Goal: Transaction & Acquisition: Purchase product/service

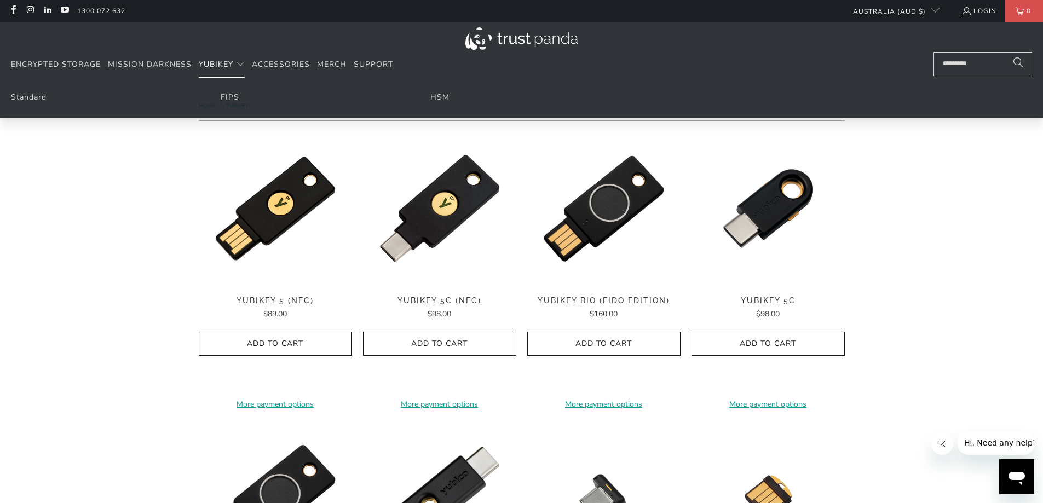
click at [227, 63] on span "YubiKey" at bounding box center [216, 64] width 34 height 10
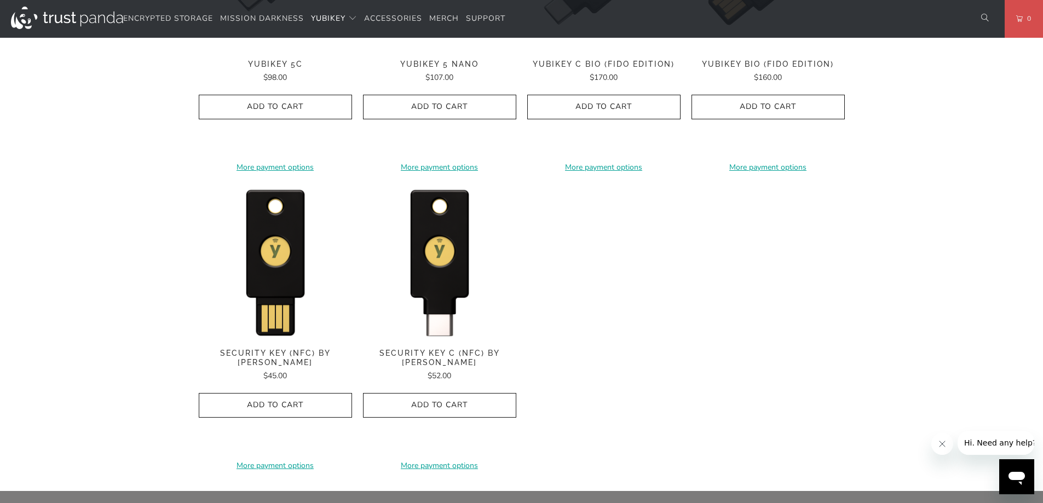
scroll to position [985, 0]
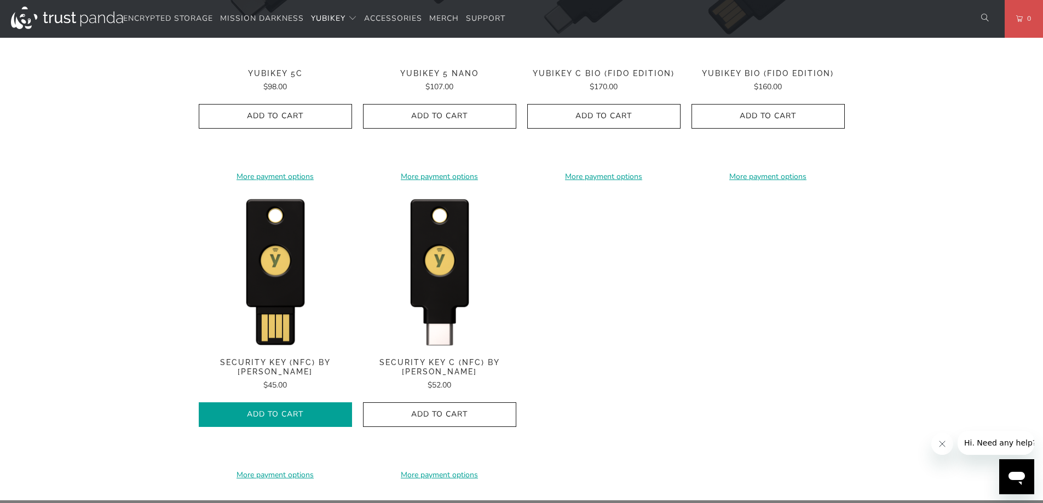
click at [257, 410] on span "Add to Cart" at bounding box center [275, 414] width 130 height 9
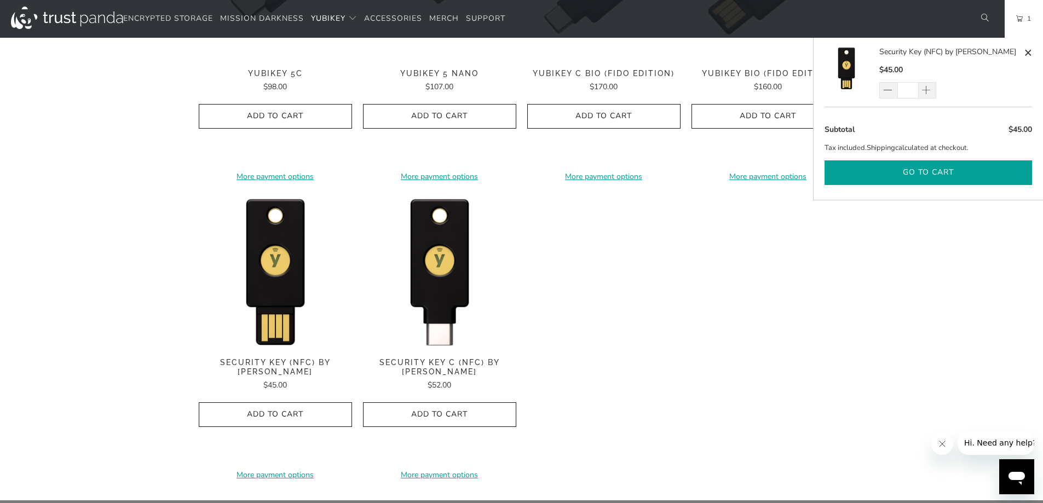
click at [922, 167] on button "Go to cart" at bounding box center [927, 172] width 207 height 25
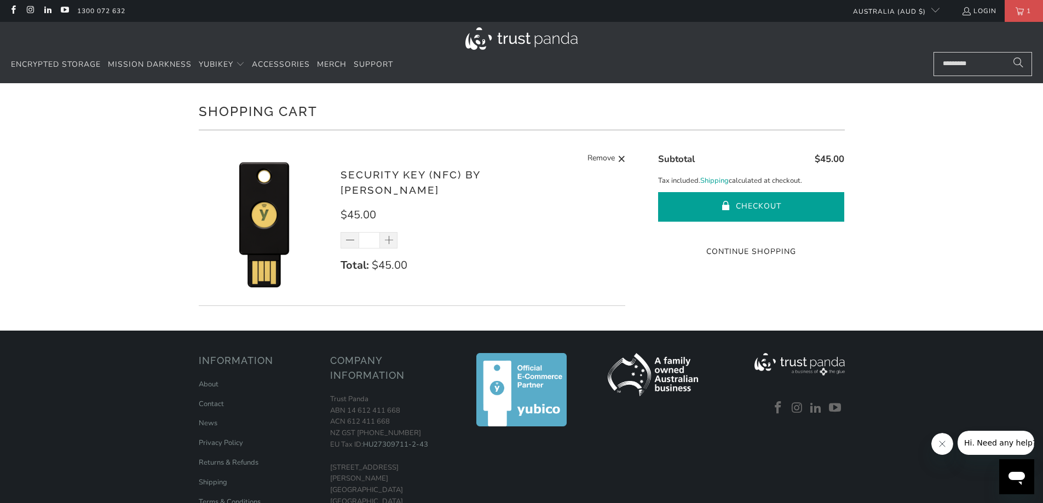
click at [767, 202] on button "Checkout" at bounding box center [751, 207] width 186 height 30
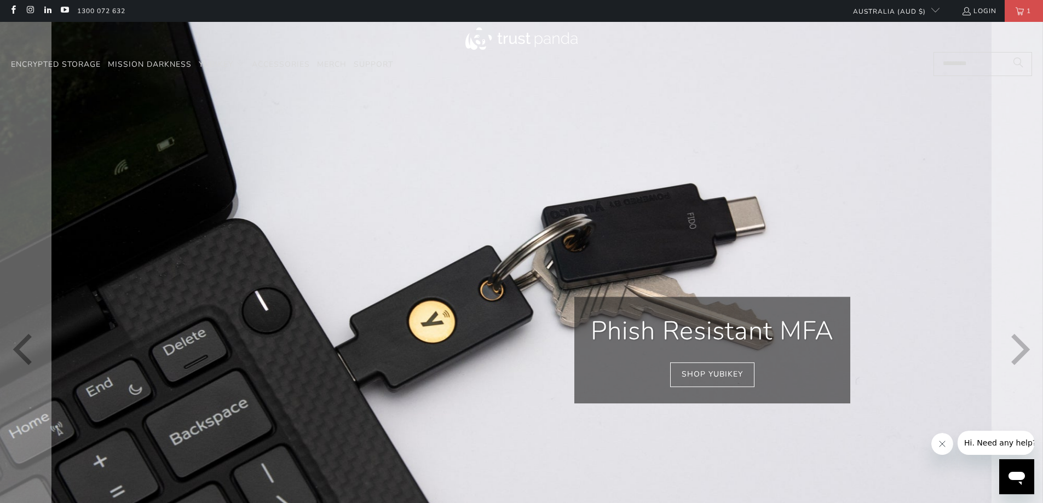
scroll to position [0, 1890]
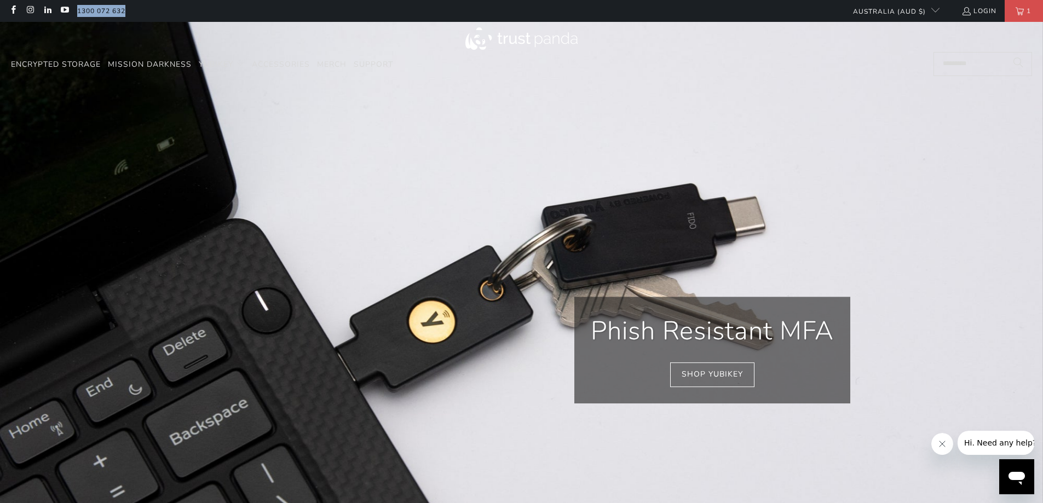
drag, startPoint x: 136, startPoint y: 12, endPoint x: 86, endPoint y: 25, distance: 51.9
click at [77, 19] on ul "1300 072 632" at bounding box center [455, 11] width 767 height 22
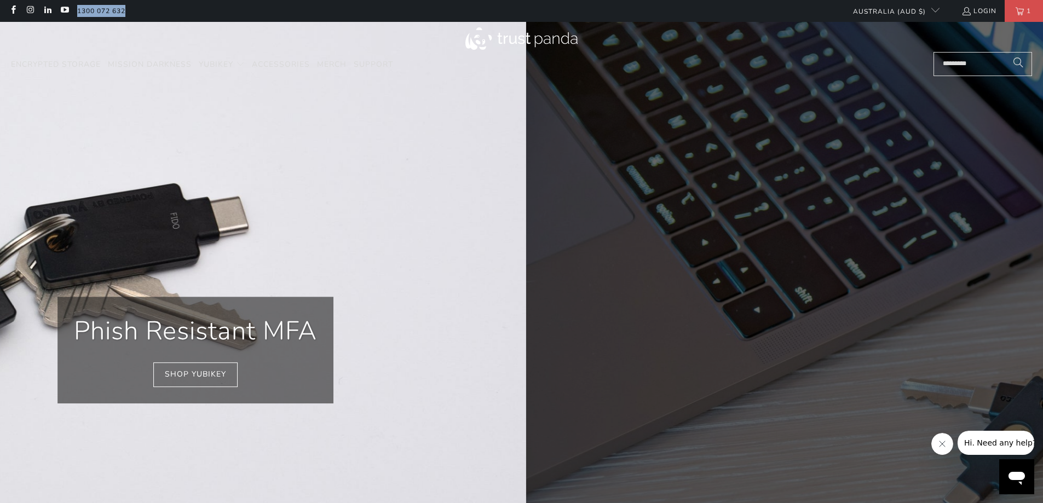
scroll to position [0, 2100]
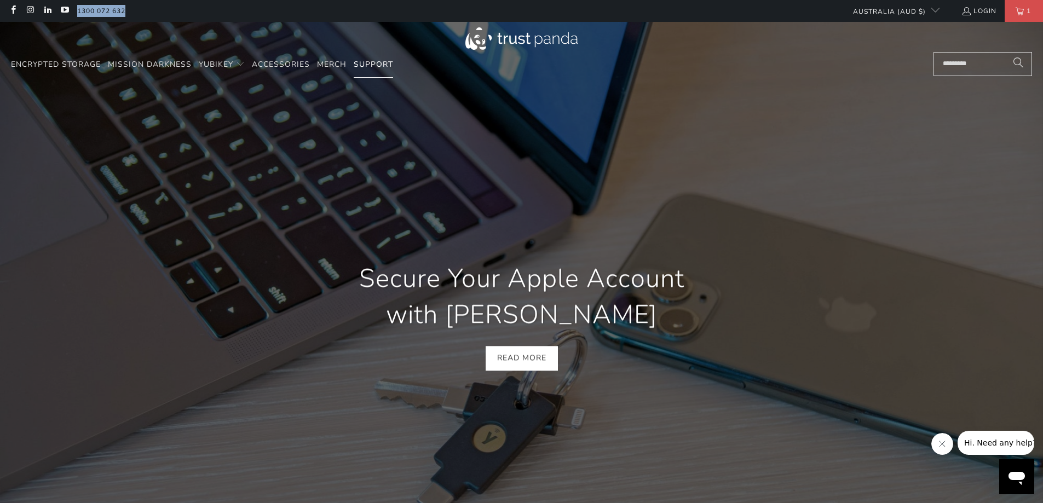
click at [384, 65] on span "Support" at bounding box center [373, 64] width 39 height 10
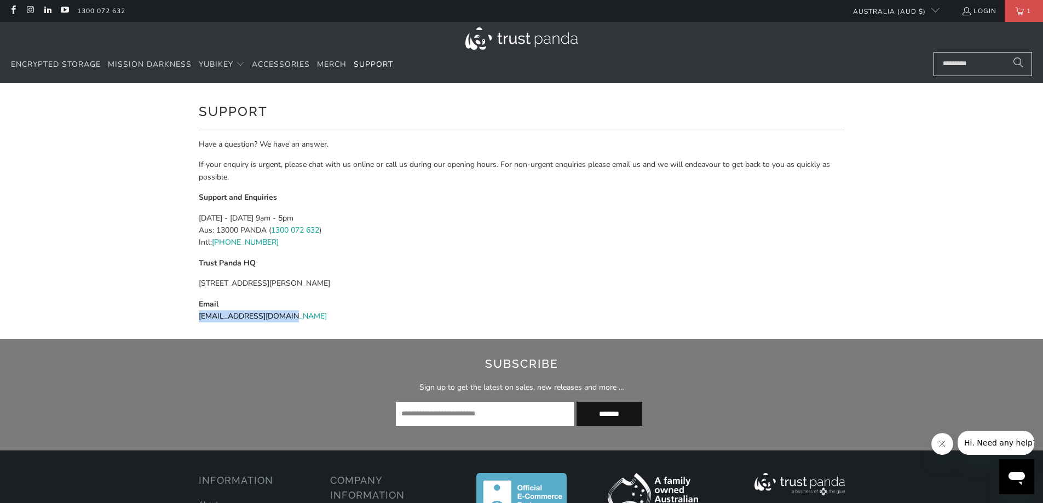
drag, startPoint x: 294, startPoint y: 318, endPoint x: 196, endPoint y: 322, distance: 97.5
click at [196, 322] on div "Support Have a question? We have an answer. If your enquiry is urgent, please c…" at bounding box center [521, 211] width 657 height 256
copy link "[EMAIL_ADDRESS][DOMAIN_NAME]"
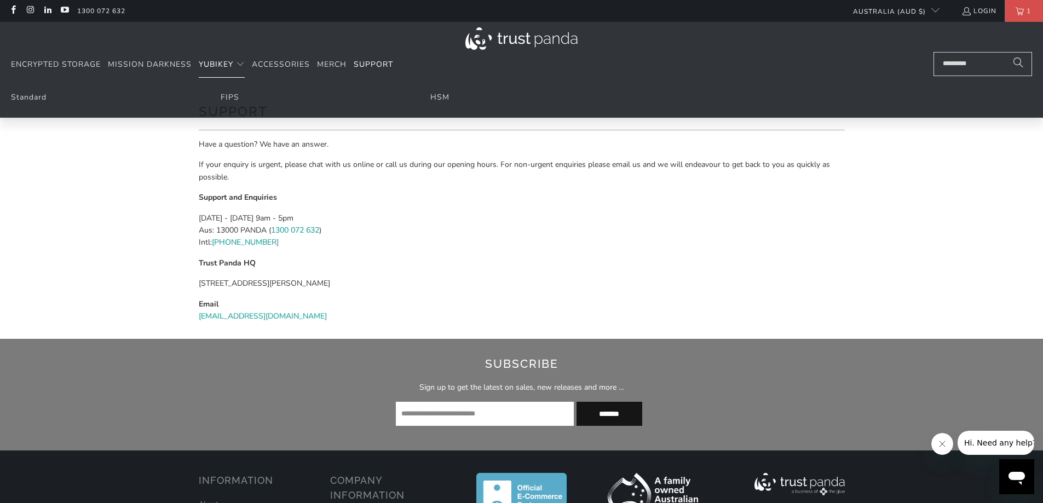
click at [217, 64] on span "YubiKey" at bounding box center [216, 64] width 34 height 10
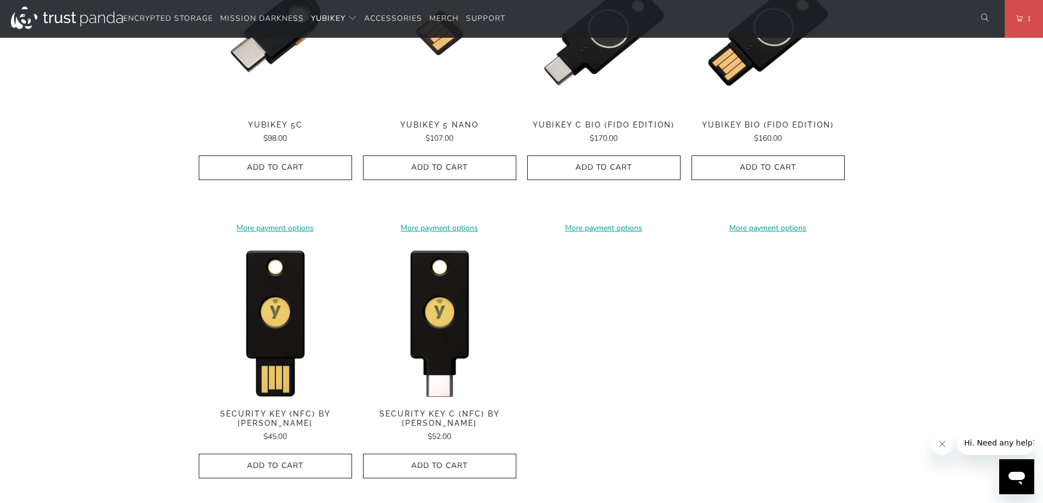
scroll to position [930, 0]
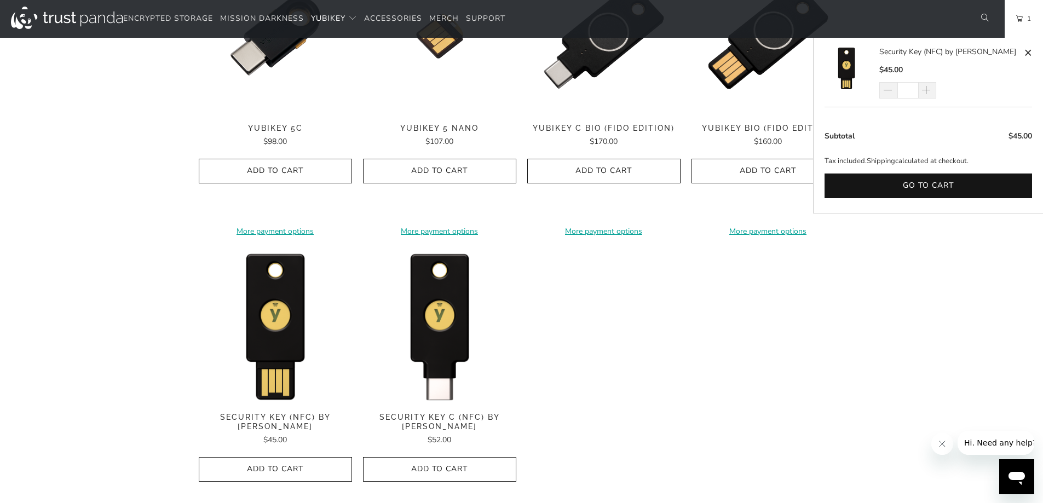
click at [1017, 13] on link "1" at bounding box center [1023, 19] width 38 height 38
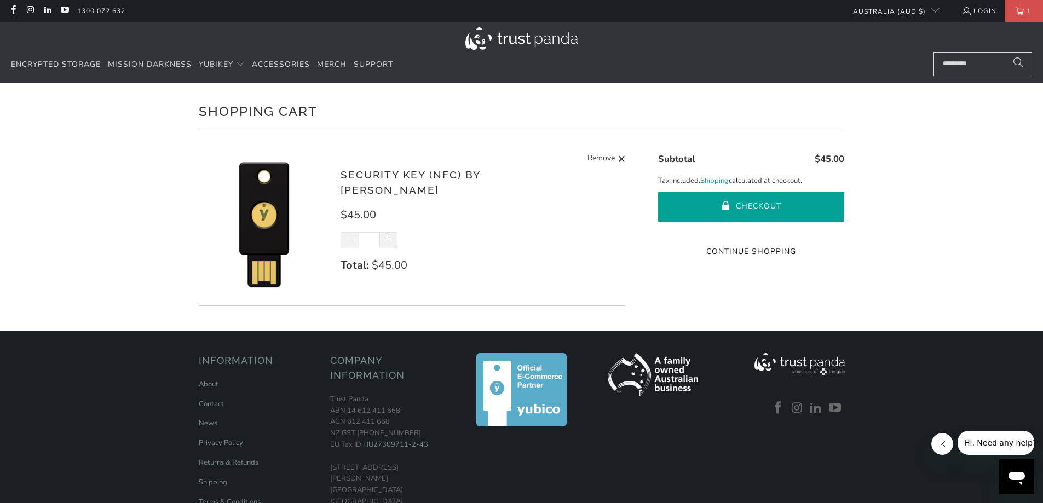
click at [757, 210] on button "Checkout" at bounding box center [751, 207] width 186 height 30
